Goal: Entertainment & Leisure: Consume media (video, audio)

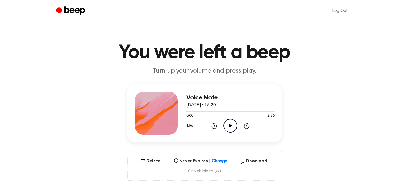
click at [226, 128] on icon "Play Audio" at bounding box center [230, 126] width 14 height 14
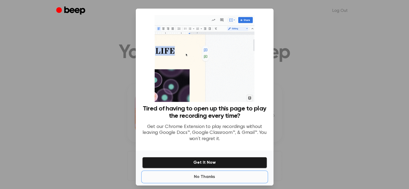
click at [205, 179] on button "No Thanks" at bounding box center [204, 176] width 125 height 11
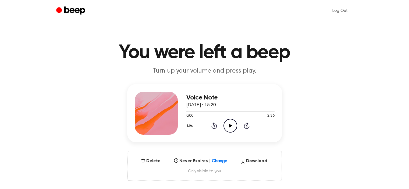
click at [228, 127] on icon "Play Audio" at bounding box center [230, 126] width 14 height 14
click at [151, 161] on button "Delete" at bounding box center [151, 161] width 24 height 6
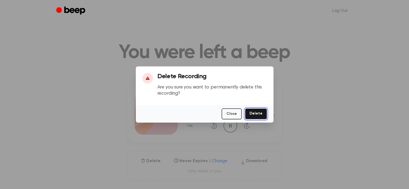
click at [256, 115] on button "Delete" at bounding box center [256, 113] width 22 height 11
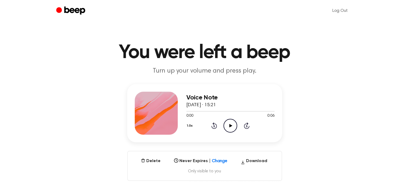
click at [224, 127] on icon "Play Audio" at bounding box center [230, 126] width 14 height 14
click at [229, 127] on icon at bounding box center [230, 125] width 2 height 3
click at [234, 125] on icon "Play Audio" at bounding box center [230, 126] width 14 height 14
click at [228, 125] on icon "Play Audio" at bounding box center [230, 126] width 14 height 14
click at [226, 124] on icon "Play Audio" at bounding box center [230, 125] width 14 height 14
